Goal: Book appointment/travel/reservation

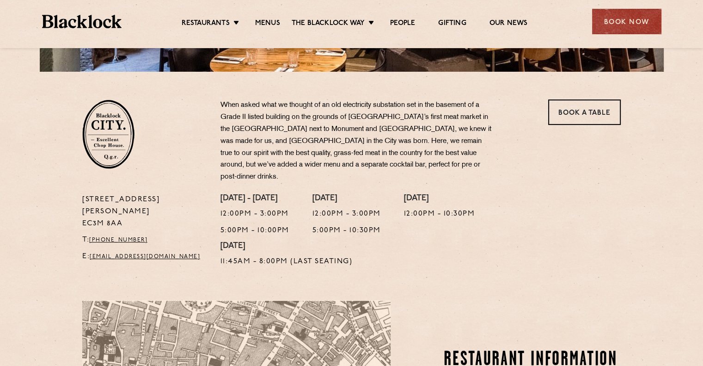
scroll to position [277, 0]
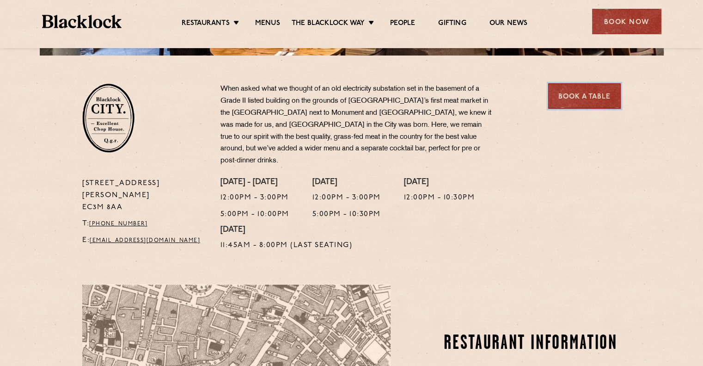
click at [572, 103] on link "Book a Table" at bounding box center [585, 95] width 73 height 25
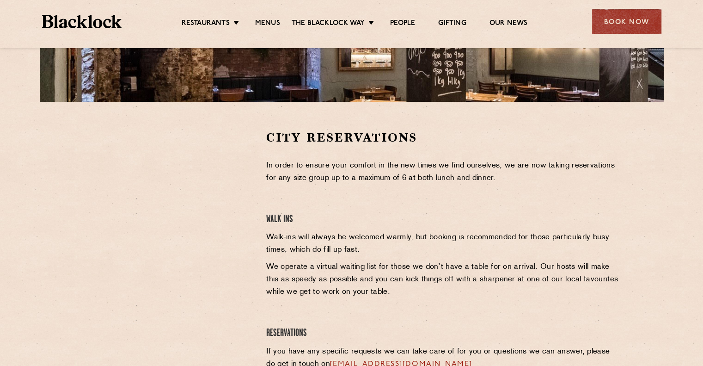
scroll to position [92, 0]
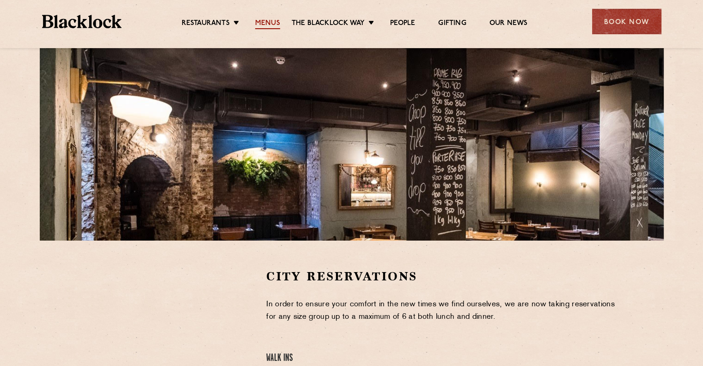
click at [272, 24] on link "Menus" at bounding box center [267, 24] width 25 height 10
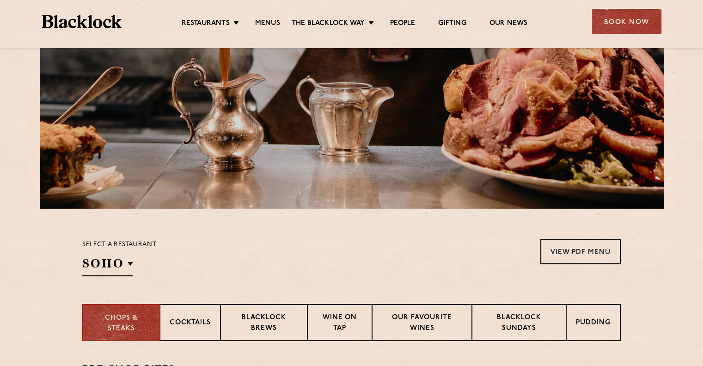
scroll to position [231, 0]
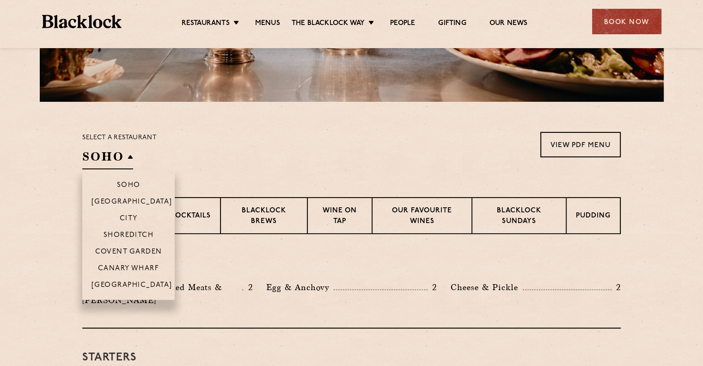
click at [112, 155] on h2 "SOHO" at bounding box center [107, 158] width 51 height 21
click at [128, 214] on li "City" at bounding box center [128, 218] width 92 height 17
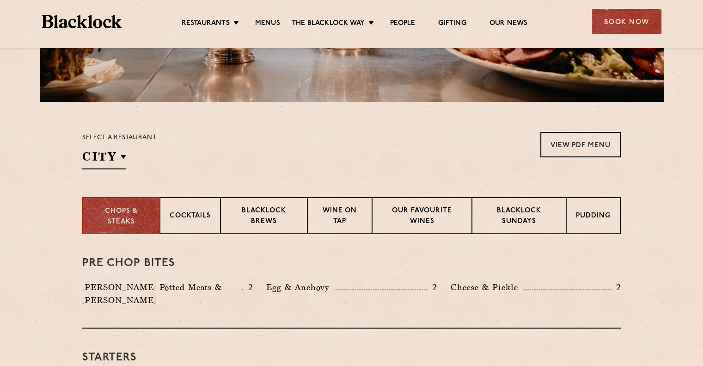
click at [198, 154] on div "Select a restaurant City [GEOGRAPHIC_DATA] [GEOGRAPHIC_DATA] [GEOGRAPHIC_DATA] …" at bounding box center [351, 150] width 539 height 37
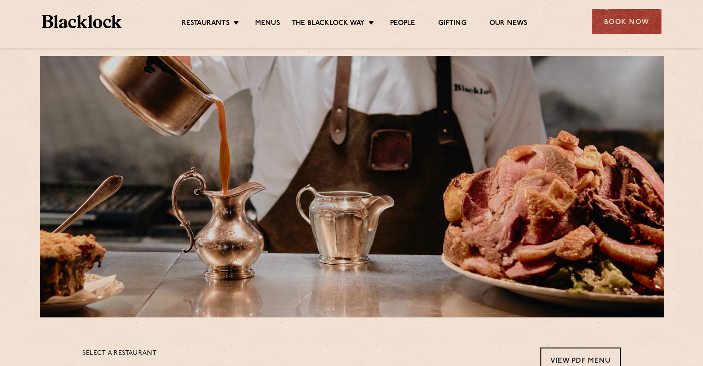
scroll to position [0, 0]
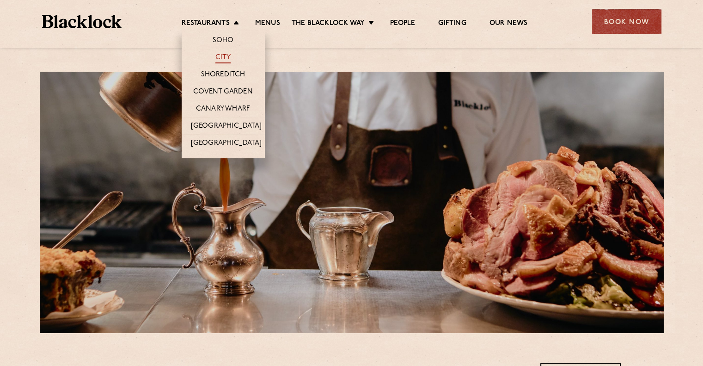
click at [227, 60] on link "City" at bounding box center [224, 58] width 16 height 10
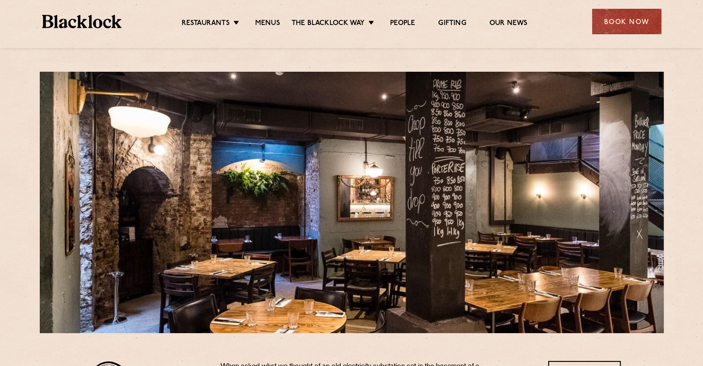
click at [371, 167] on div at bounding box center [352, 202] width 624 height 261
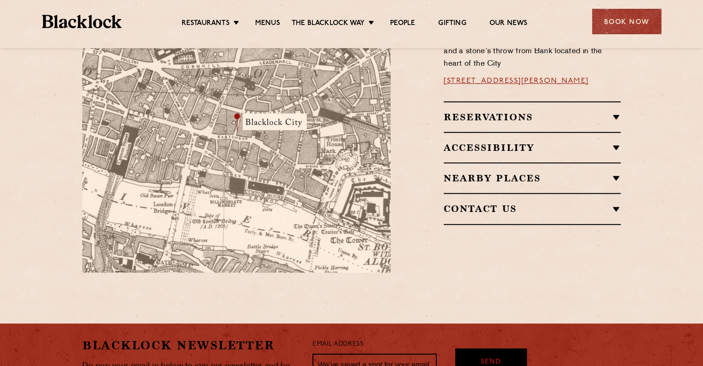
scroll to position [555, 0]
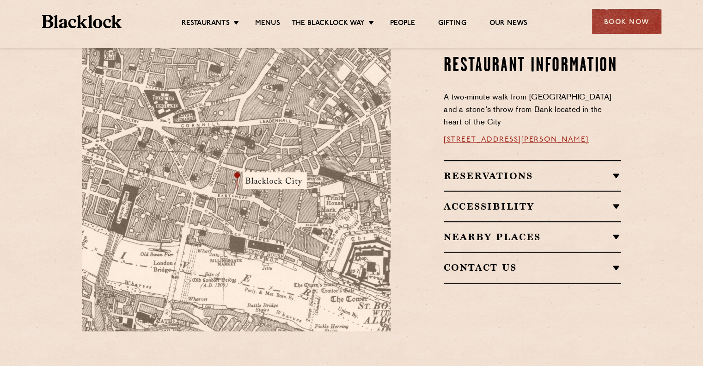
click at [616, 170] on h2 "Reservations" at bounding box center [532, 175] width 177 height 11
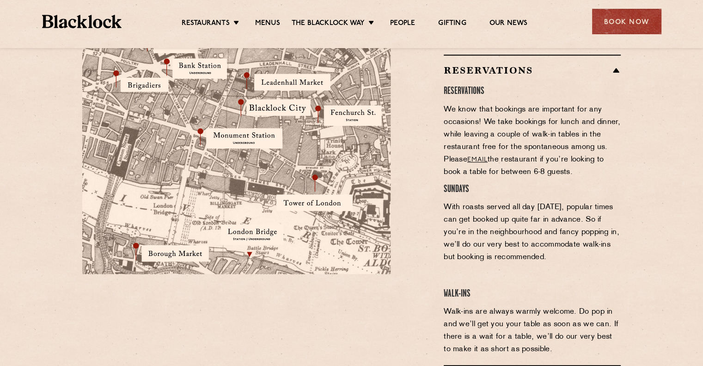
scroll to position [601, 0]
